Goal: Information Seeking & Learning: Find specific fact

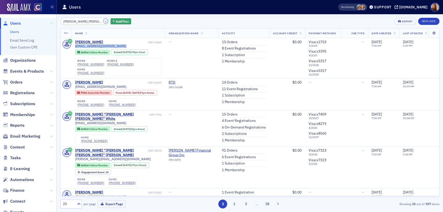
click at [103, 21] on button "×" at bounding box center [105, 21] width 5 height 5
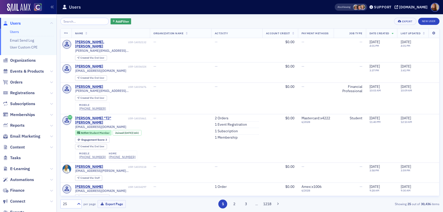
click at [13, 32] on link "Users" at bounding box center [14, 31] width 9 height 5
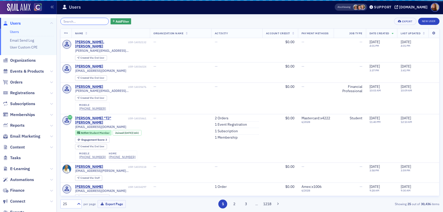
click at [75, 22] on input "search" at bounding box center [84, 21] width 48 height 7
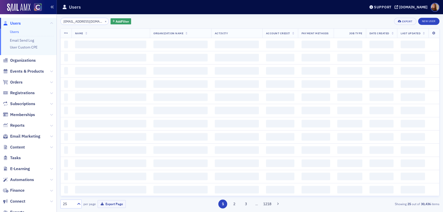
scroll to position [0, 4]
type input "lohuertas@msudenver.edu"
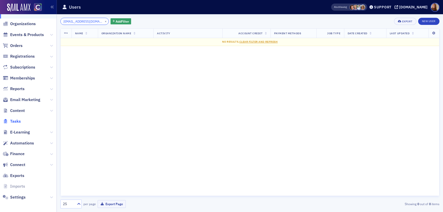
scroll to position [38, 0]
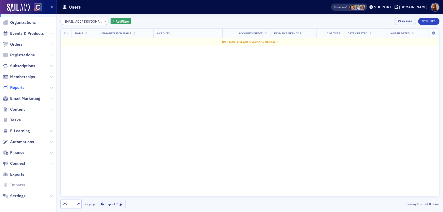
click at [19, 86] on span "Reports" at bounding box center [17, 88] width 14 height 6
